Goal: Check status: Check status

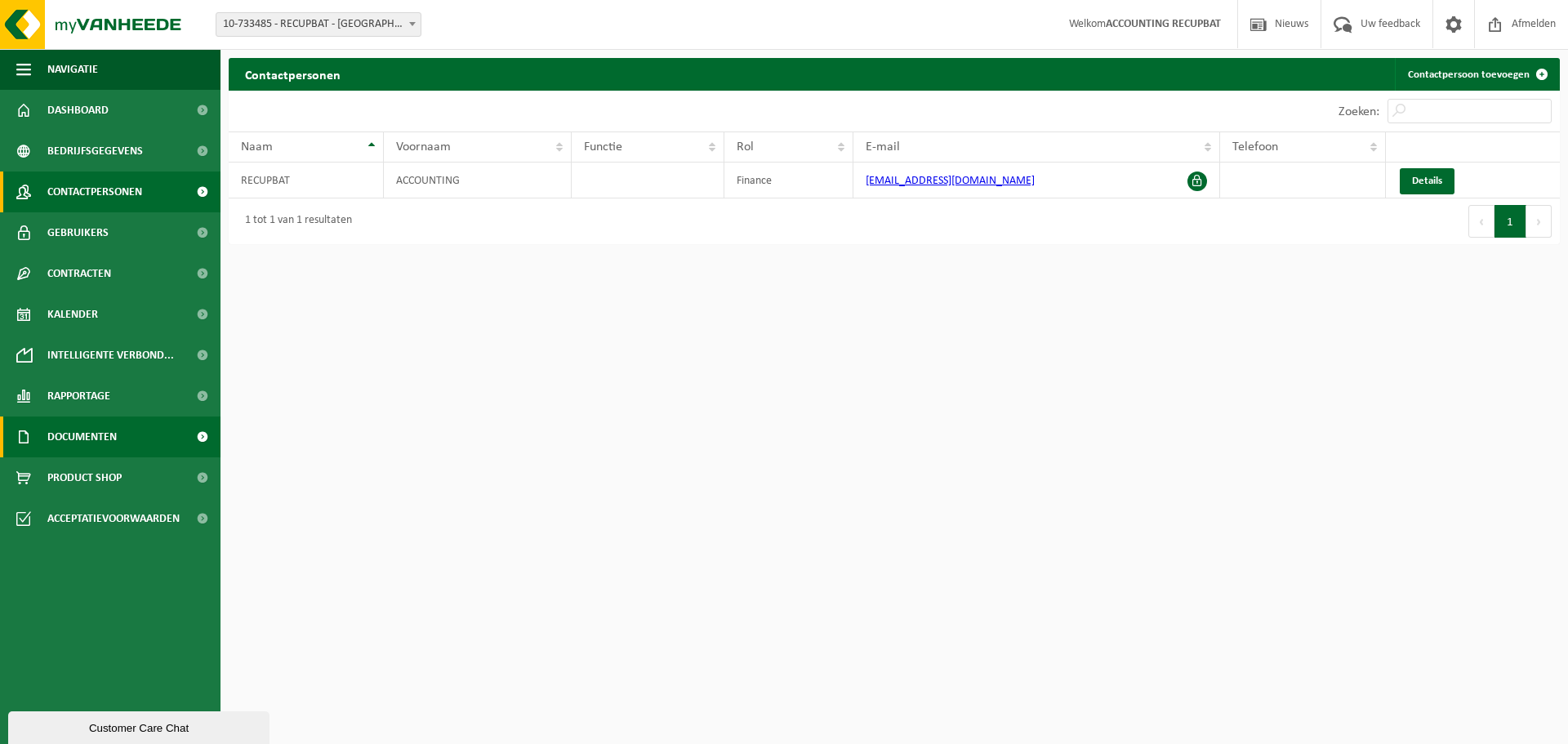
click at [70, 436] on span "Documenten" at bounding box center [82, 438] width 69 height 41
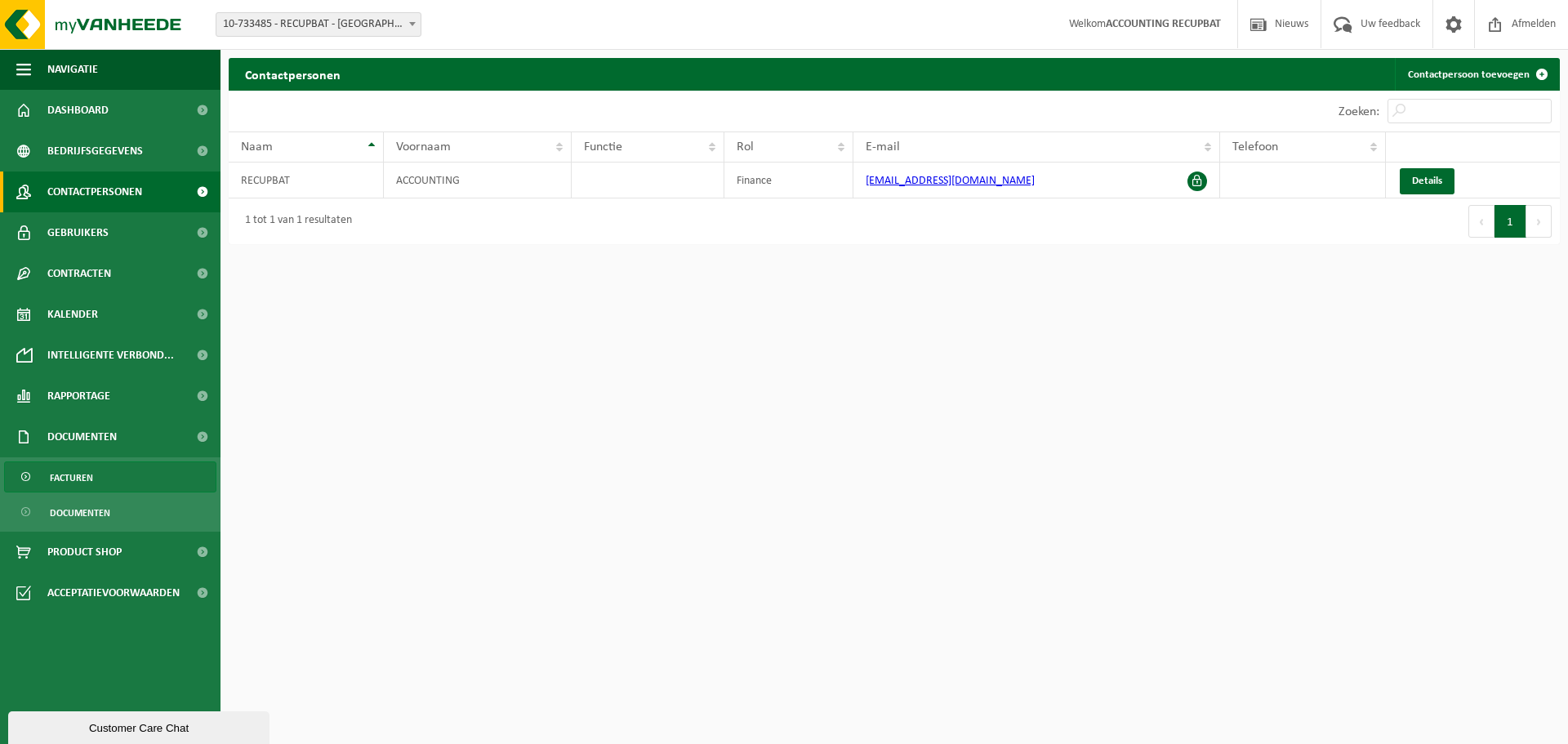
drag, startPoint x: 85, startPoint y: 482, endPoint x: 126, endPoint y: 472, distance: 42.2
click at [85, 481] on span "Facturen" at bounding box center [71, 478] width 44 height 31
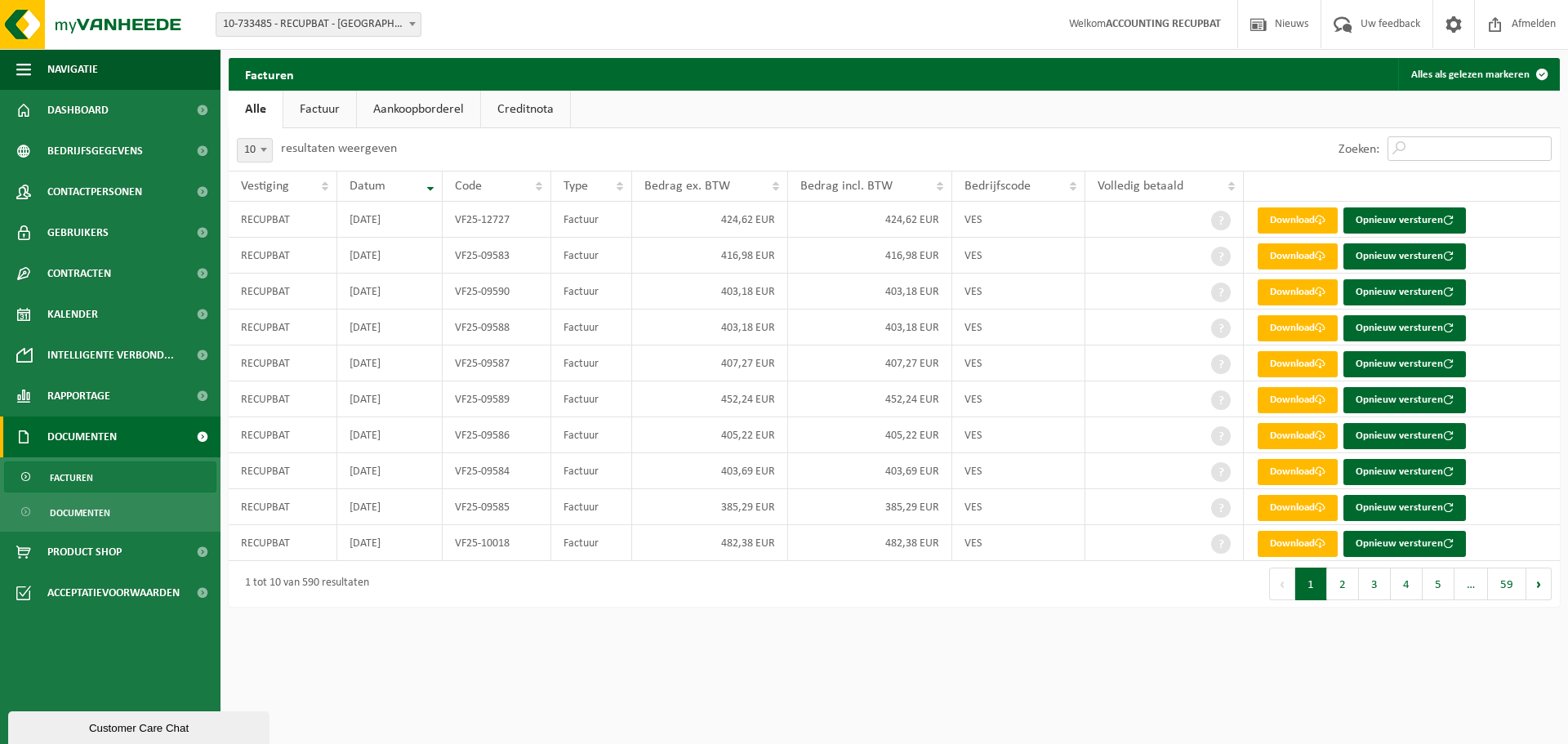
paste input "T240003309953"
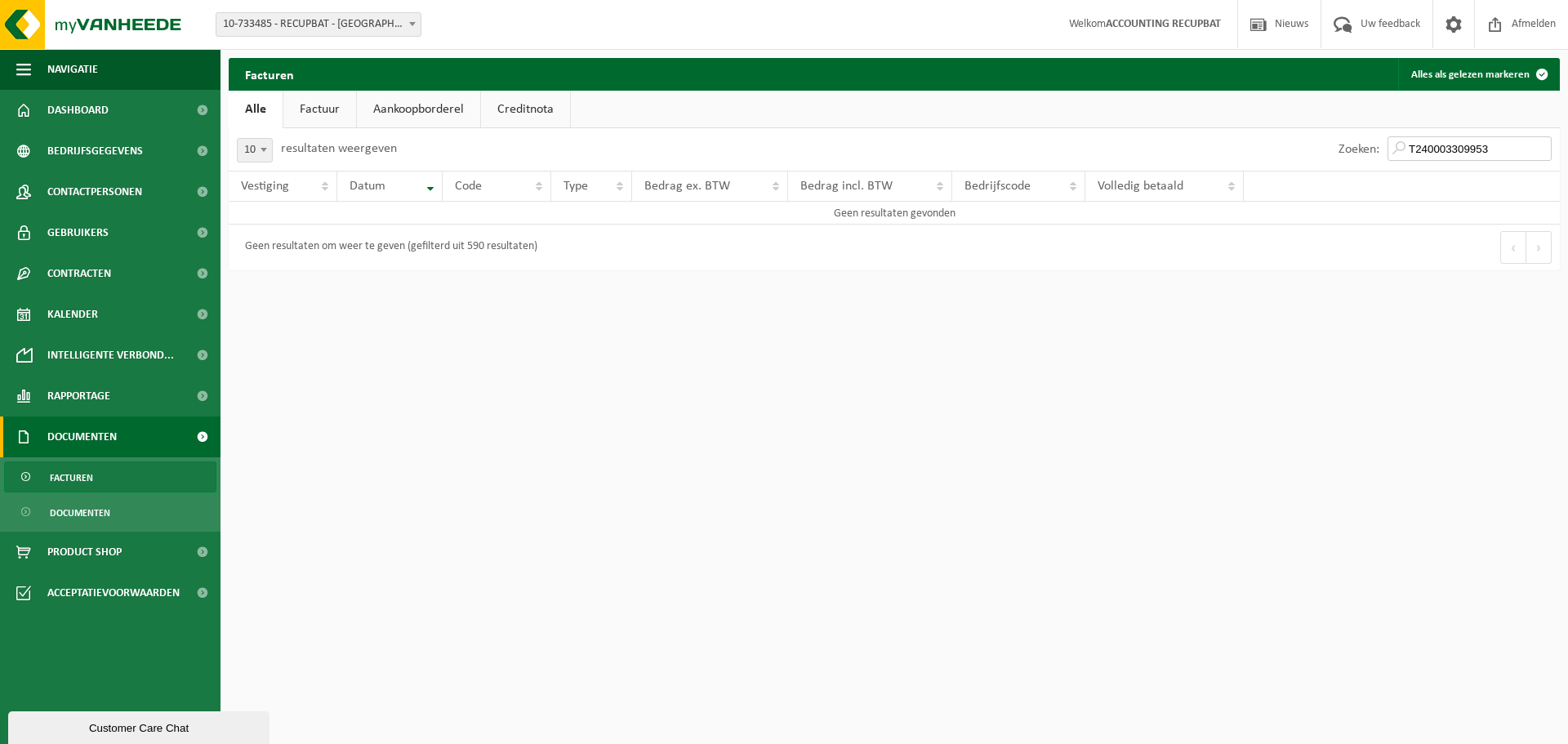
type input "T240003309953"
